Goal: Find specific page/section: Find specific page/section

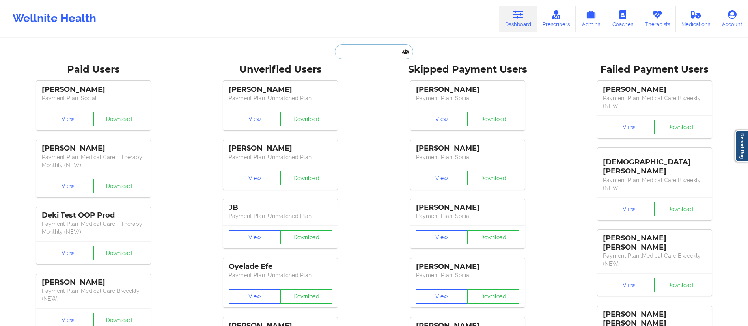
click at [352, 50] on input "text" at bounding box center [374, 51] width 78 height 15
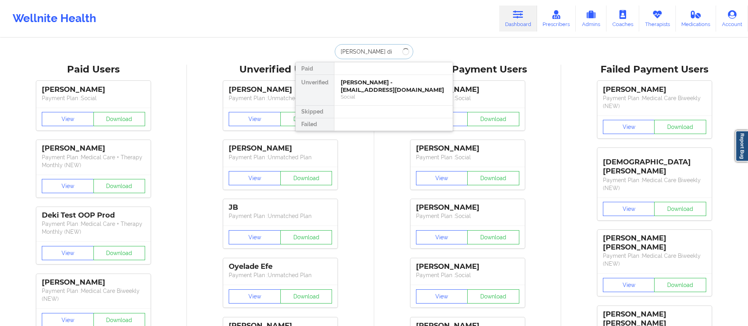
type input "[PERSON_NAME]"
click at [363, 93] on div "Social" at bounding box center [393, 96] width 106 height 7
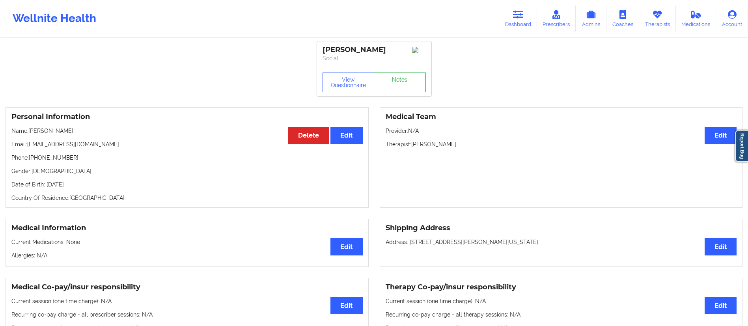
click at [401, 83] on link "Notes" at bounding box center [400, 83] width 52 height 20
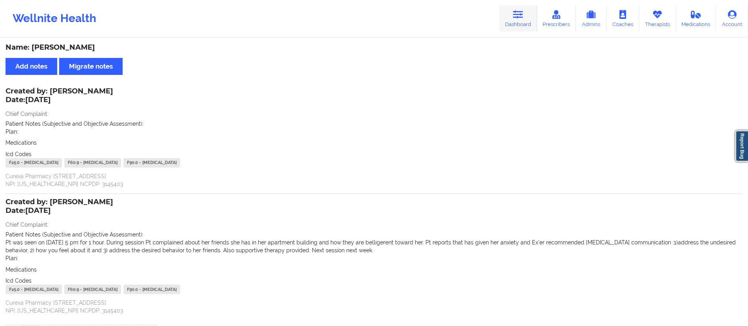
drag, startPoint x: 515, startPoint y: 22, endPoint x: 511, endPoint y: 22, distance: 4.4
click at [515, 22] on link "Dashboard" at bounding box center [518, 19] width 38 height 26
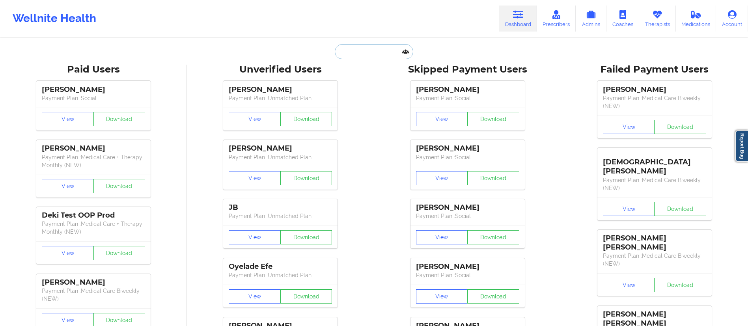
click at [399, 50] on input "text" at bounding box center [374, 51] width 78 height 15
paste input "[PERSON_NAME]"
type input "[PERSON_NAME]"
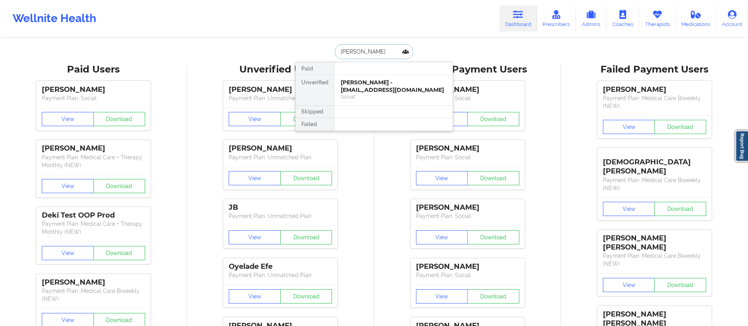
click at [381, 83] on div "[PERSON_NAME] - [EMAIL_ADDRESS][DOMAIN_NAME]" at bounding box center [393, 86] width 106 height 15
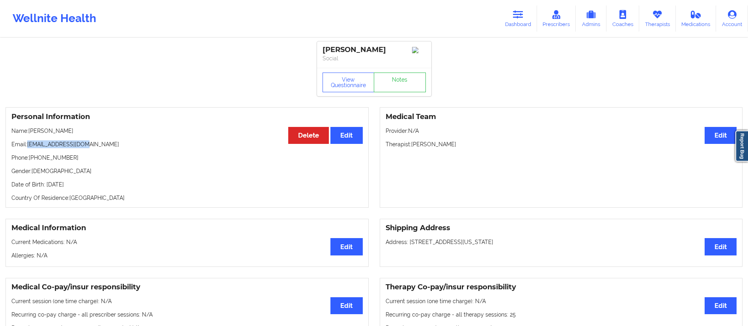
drag, startPoint x: 28, startPoint y: 147, endPoint x: 117, endPoint y: 141, distance: 89.2
click at [117, 141] on div "Personal Information Edit Delete Name: [PERSON_NAME] Email: [EMAIL_ADDRESS][DOM…" at bounding box center [187, 157] width 363 height 100
copy p "[EMAIL_ADDRESS][DOMAIN_NAME]"
click at [515, 13] on icon at bounding box center [518, 14] width 10 height 9
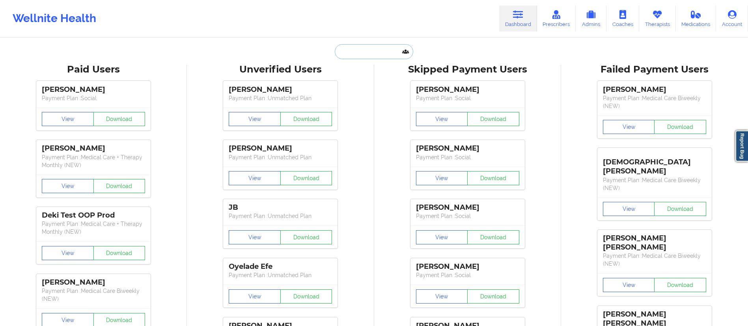
click at [360, 53] on input "text" at bounding box center [374, 51] width 78 height 15
paste input "COVERAGE EAP AUTH NO: 2X5GZQ-01 EFFECTIVE DATE: [DATE] TO [DATE] CPT CODE:? 908…"
type input "COVERAGE EAP AUTH NO: 2X5GZQ-01 EFFECTIVE DATE: [DATE] TO [DATE] CPT CODE:? 908…"
paste input "[PERSON_NAME]"
type input "[PERSON_NAME]"
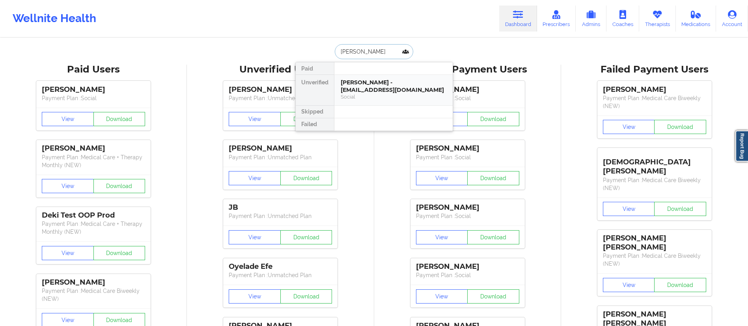
click at [385, 92] on div "[PERSON_NAME] - [EMAIL_ADDRESS][DOMAIN_NAME]" at bounding box center [393, 86] width 106 height 15
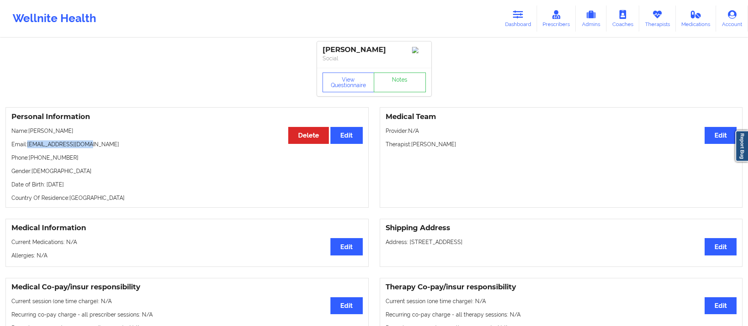
drag, startPoint x: 78, startPoint y: 145, endPoint x: 28, endPoint y: 145, distance: 50.4
click at [28, 145] on p "Email: [EMAIL_ADDRESS][DOMAIN_NAME]" at bounding box center [186, 144] width 351 height 8
copy p "[EMAIL_ADDRESS][DOMAIN_NAME]"
drag, startPoint x: 519, startPoint y: 19, endPoint x: 503, endPoint y: 31, distance: 20.3
click at [519, 19] on link "Dashboard" at bounding box center [518, 19] width 38 height 26
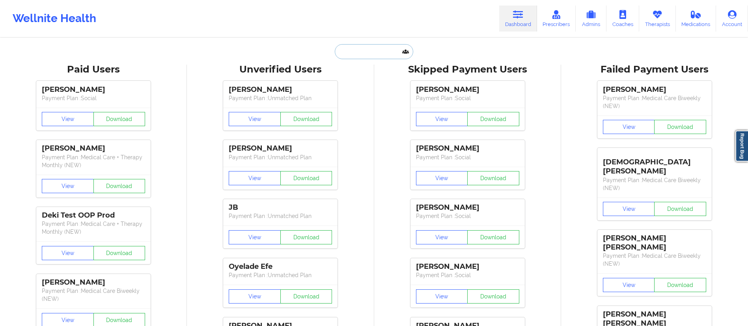
click at [364, 58] on input "text" at bounding box center [374, 51] width 78 height 15
paste input "[PERSON_NAME]"
type input "[PERSON_NAME]"
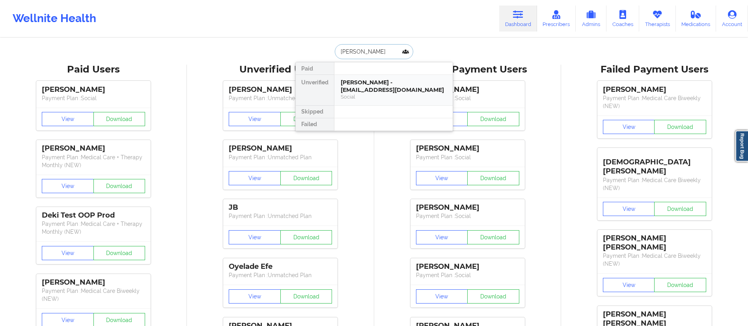
click at [367, 84] on div "[PERSON_NAME] - [EMAIL_ADDRESS][DOMAIN_NAME]" at bounding box center [393, 86] width 106 height 15
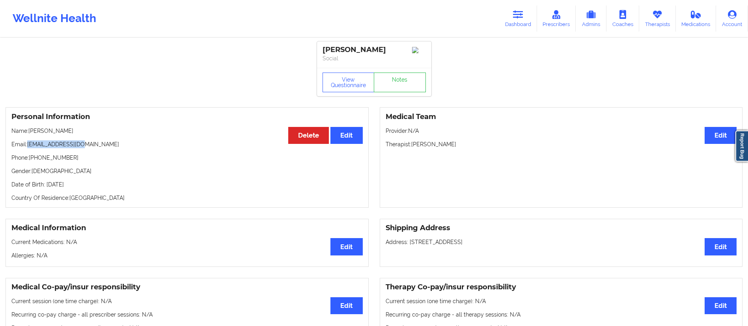
drag, startPoint x: 29, startPoint y: 149, endPoint x: 131, endPoint y: 147, distance: 101.7
click at [131, 147] on p "Email: [EMAIL_ADDRESS][DOMAIN_NAME]" at bounding box center [186, 144] width 351 height 8
copy p "[EMAIL_ADDRESS][DOMAIN_NAME]"
